Goal: Information Seeking & Learning: Learn about a topic

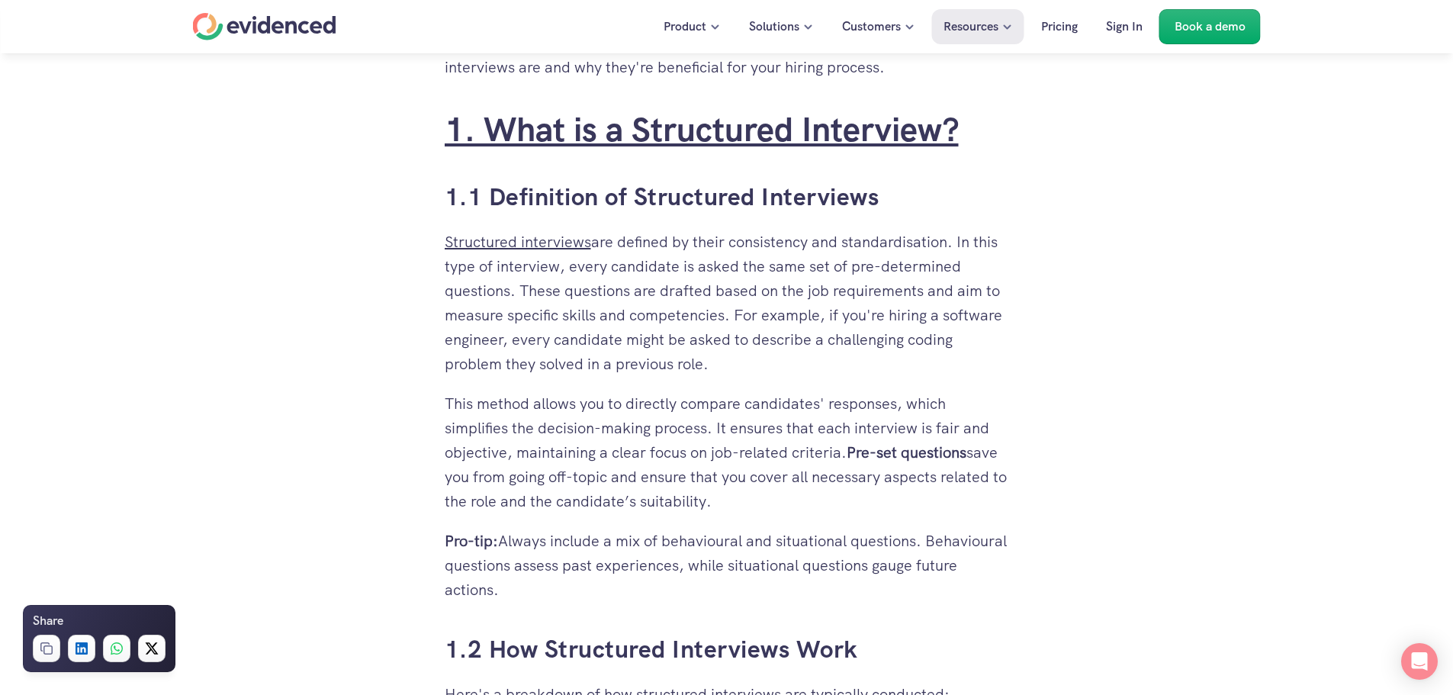
scroll to position [839, 0]
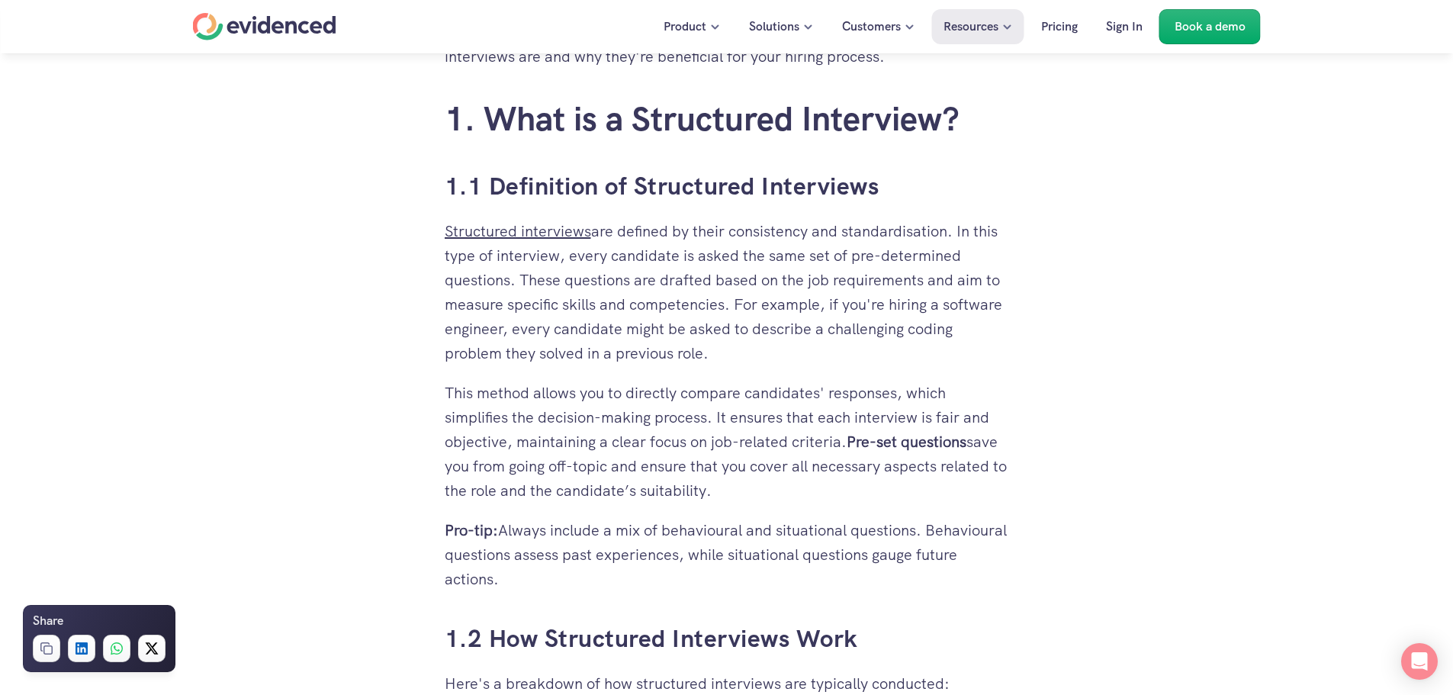
click at [861, 417] on p "This method allows you to directly compare candidates' responses, which simplif…" at bounding box center [727, 442] width 564 height 122
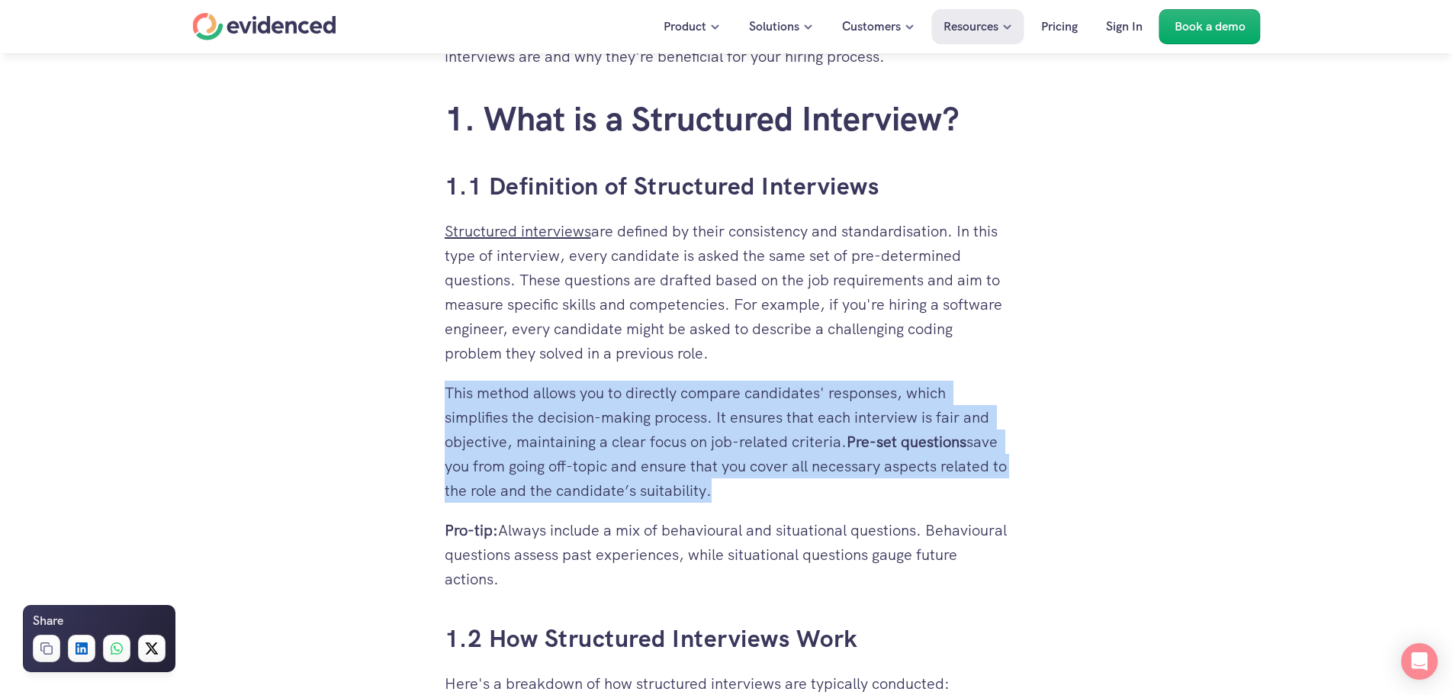
click at [861, 417] on p "This method allows you to directly compare candidates' responses, which simplif…" at bounding box center [727, 442] width 564 height 122
click at [792, 464] on p "This method allows you to directly compare candidates' responses, which simplif…" at bounding box center [727, 442] width 564 height 122
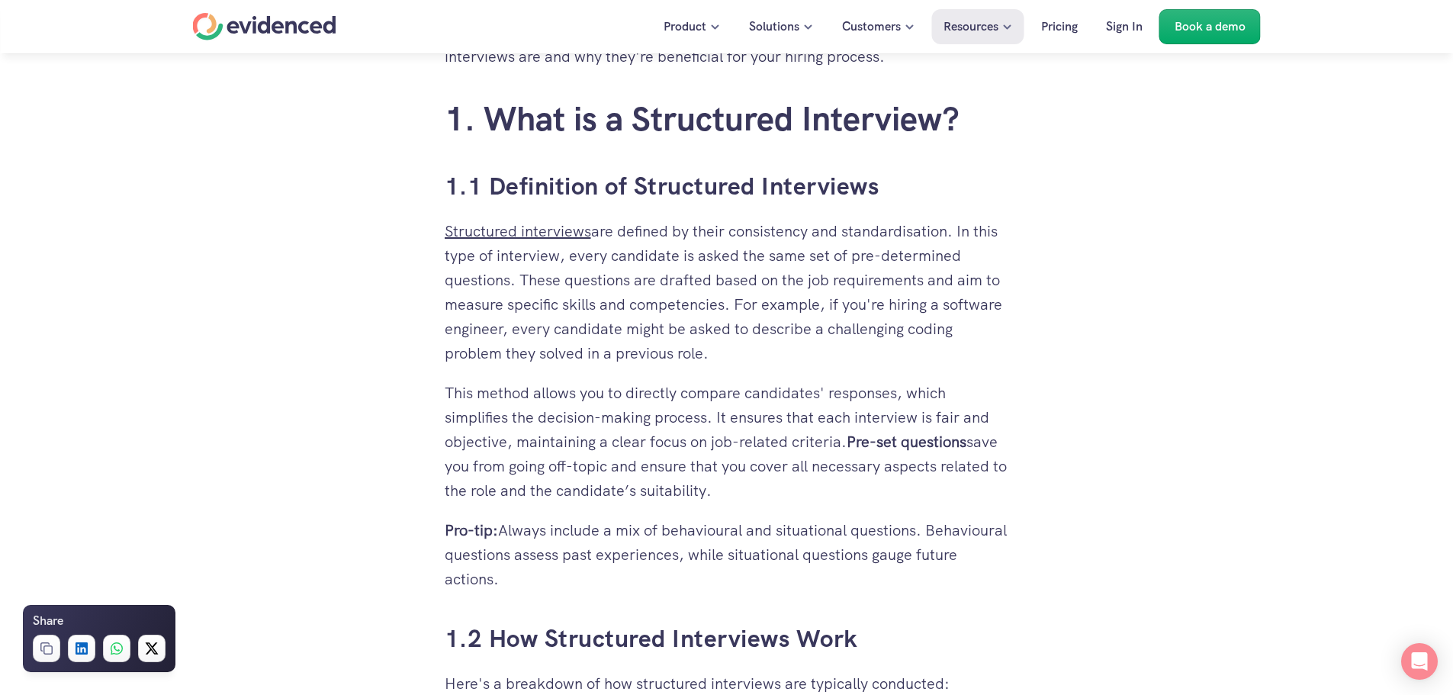
click at [643, 441] on p "This method allows you to directly compare candidates' responses, which simplif…" at bounding box center [727, 442] width 564 height 122
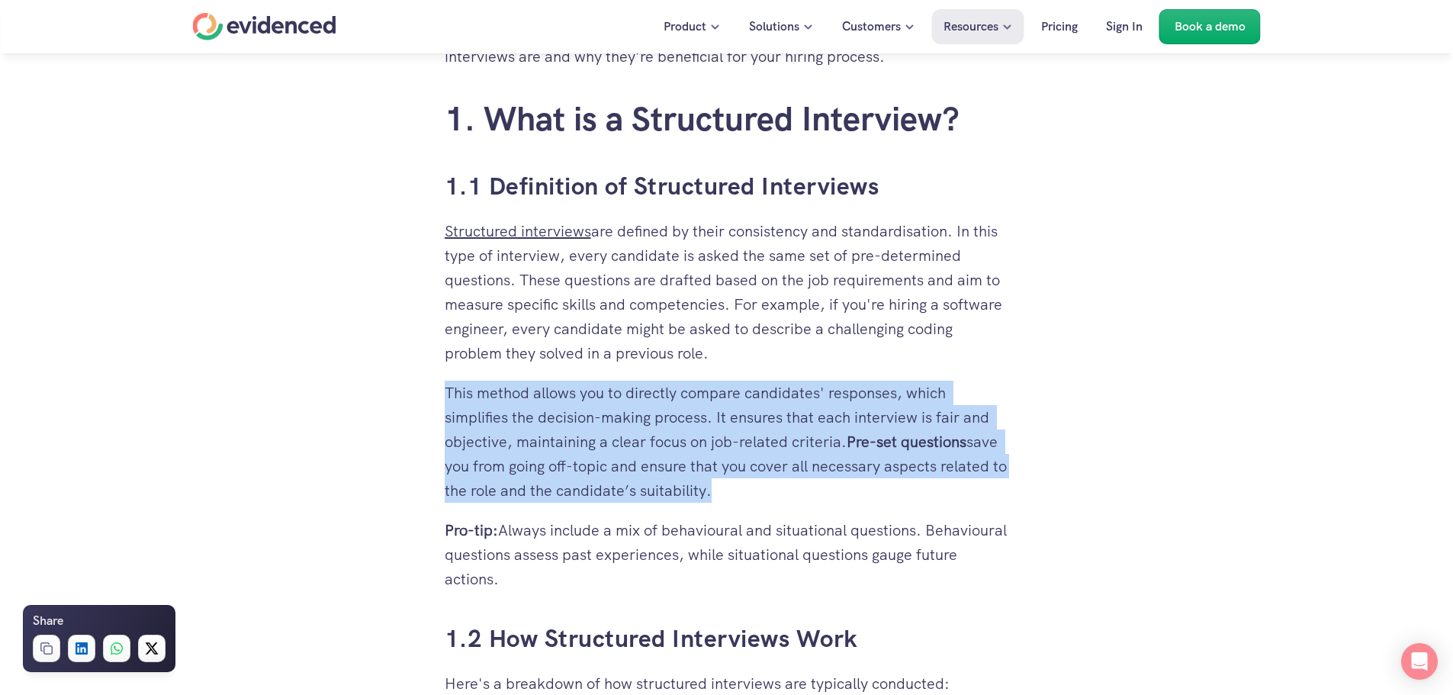
click at [643, 441] on p "This method allows you to directly compare candidates' responses, which simplif…" at bounding box center [727, 442] width 564 height 122
click at [712, 440] on p "This method allows you to directly compare candidates' responses, which simplif…" at bounding box center [727, 442] width 564 height 122
click at [731, 455] on p "This method allows you to directly compare candidates' responses, which simplif…" at bounding box center [727, 442] width 564 height 122
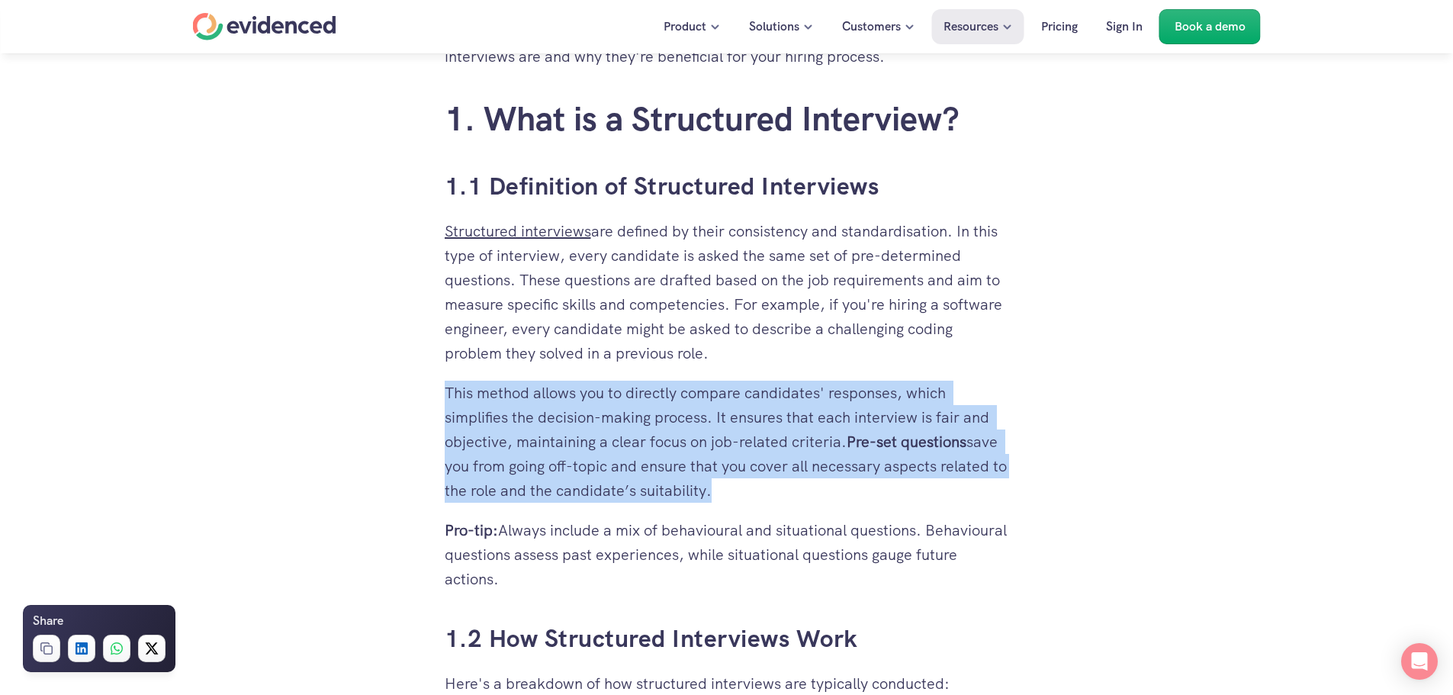
click at [708, 465] on p "This method allows you to directly compare candidates' responses, which simplif…" at bounding box center [727, 442] width 564 height 122
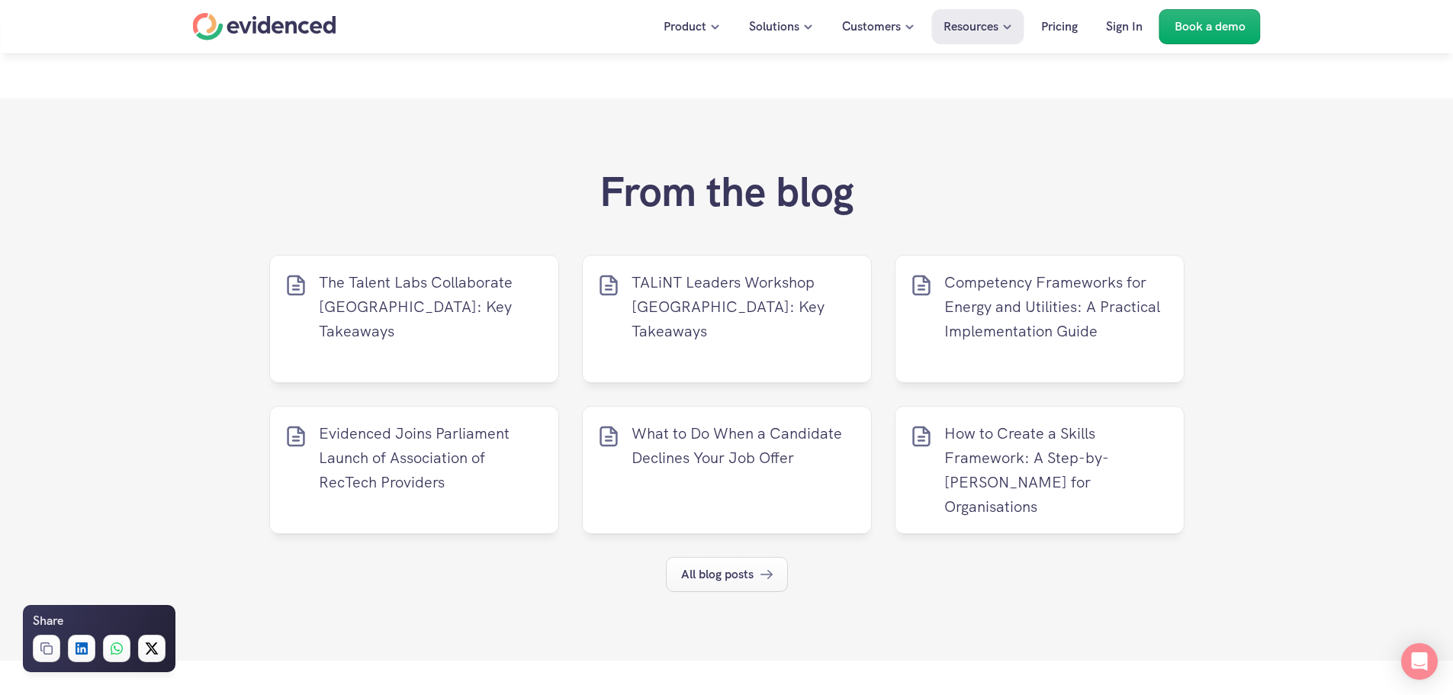
scroll to position [6178, 0]
